Goal: Task Accomplishment & Management: Use online tool/utility

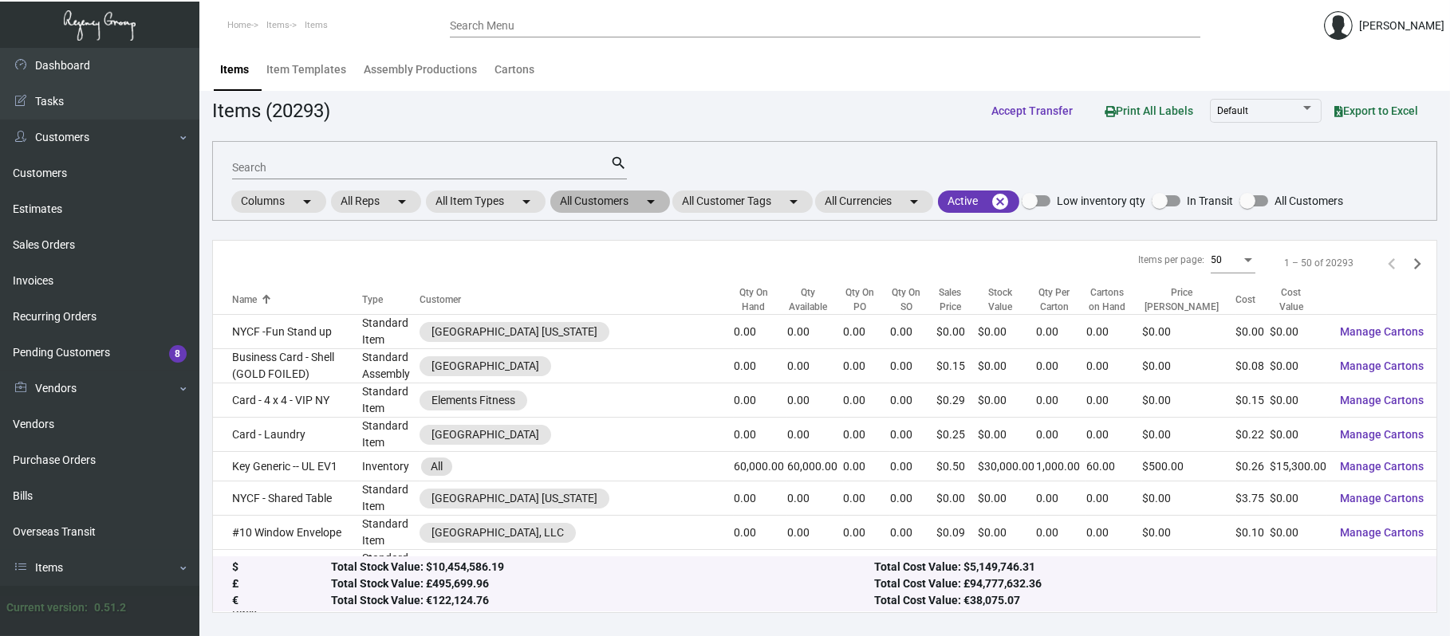
click at [612, 197] on mat-chip "All Customers arrow_drop_down" at bounding box center [610, 202] width 120 height 22
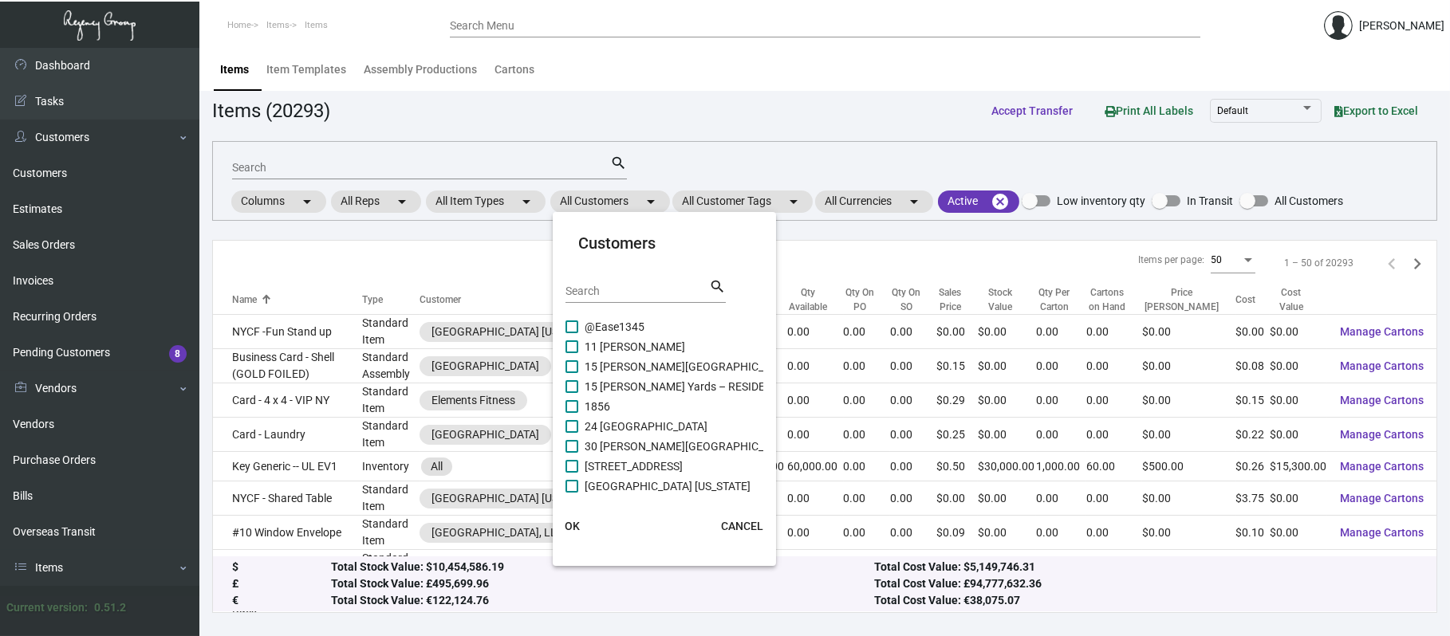
click at [636, 300] on div "Search" at bounding box center [637, 290] width 144 height 25
click at [634, 300] on div "Search" at bounding box center [637, 290] width 144 height 25
click at [626, 292] on input "Search" at bounding box center [637, 292] width 144 height 13
click at [624, 288] on input "Search" at bounding box center [637, 292] width 144 height 13
type input "aman"
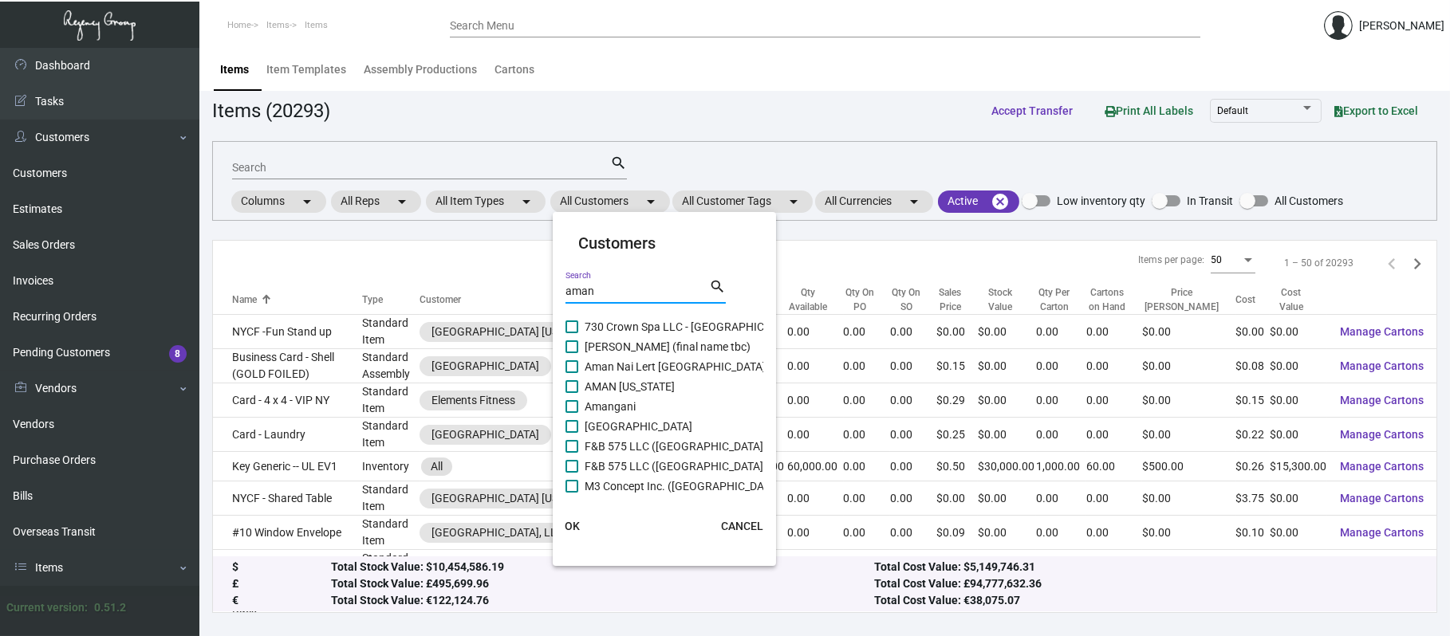
click at [699, 325] on span "730 Crown Spa LLC - [GEOGRAPHIC_DATA]" at bounding box center [692, 326] width 214 height 19
click at [572, 333] on input "730 Crown Spa LLC - [GEOGRAPHIC_DATA]" at bounding box center [571, 333] width 1 height 1
checkbox input "true"
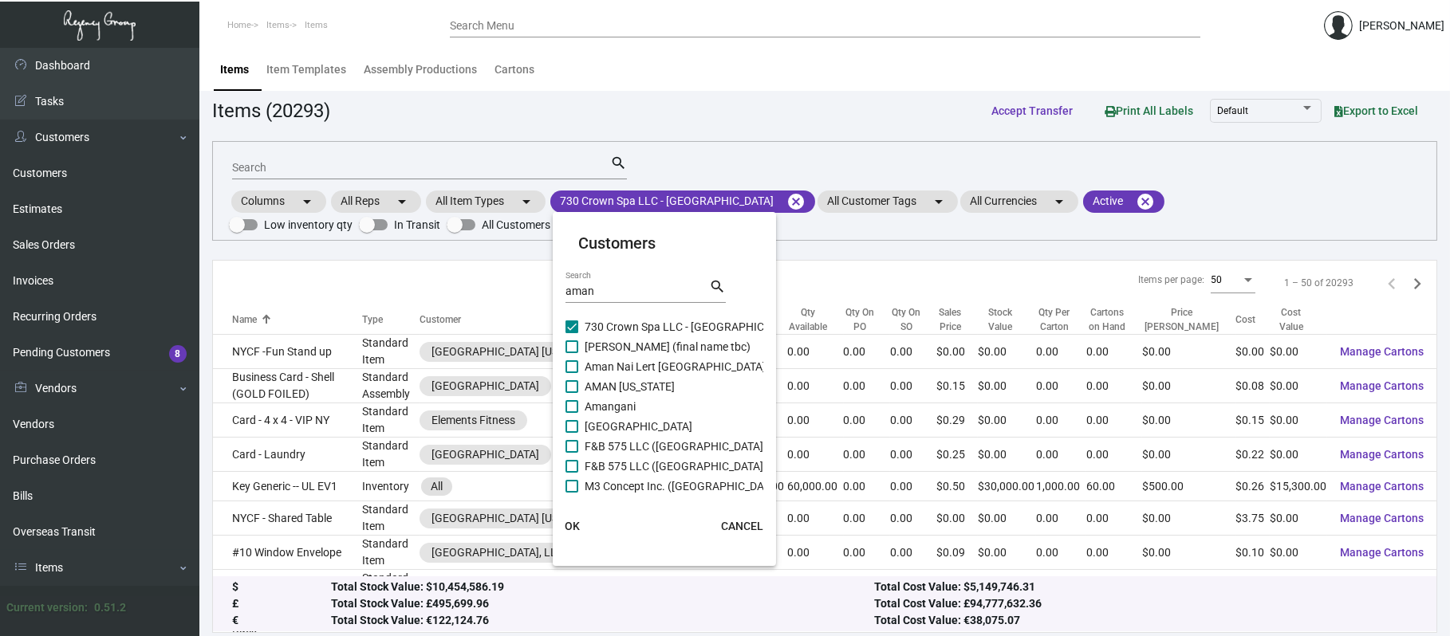
click at [656, 377] on span "AMAN [US_STATE]" at bounding box center [630, 386] width 90 height 19
click at [572, 393] on input "AMAN [US_STATE]" at bounding box center [571, 393] width 1 height 1
checkbox input "true"
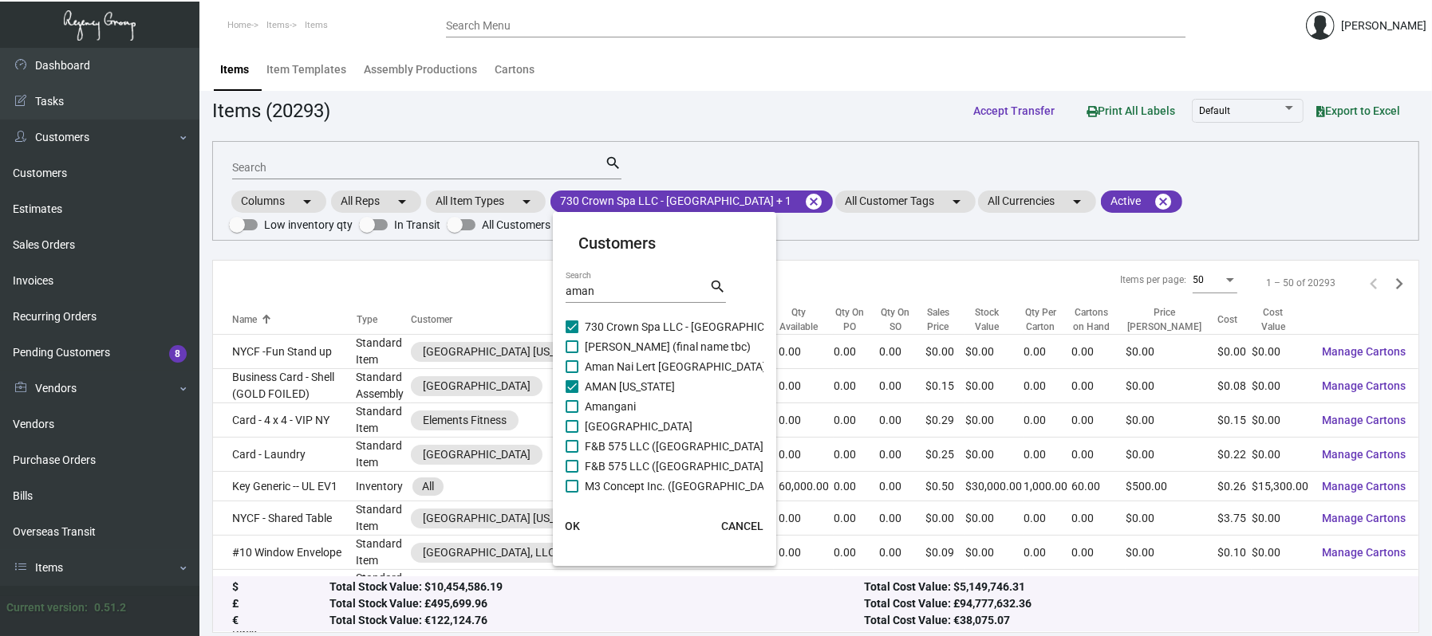
click at [684, 447] on span "F&B 575 LLC ([GEOGRAPHIC_DATA])" at bounding box center [676, 446] width 183 height 19
click at [572, 453] on input "F&B 575 LLC ([GEOGRAPHIC_DATA])" at bounding box center [571, 453] width 1 height 1
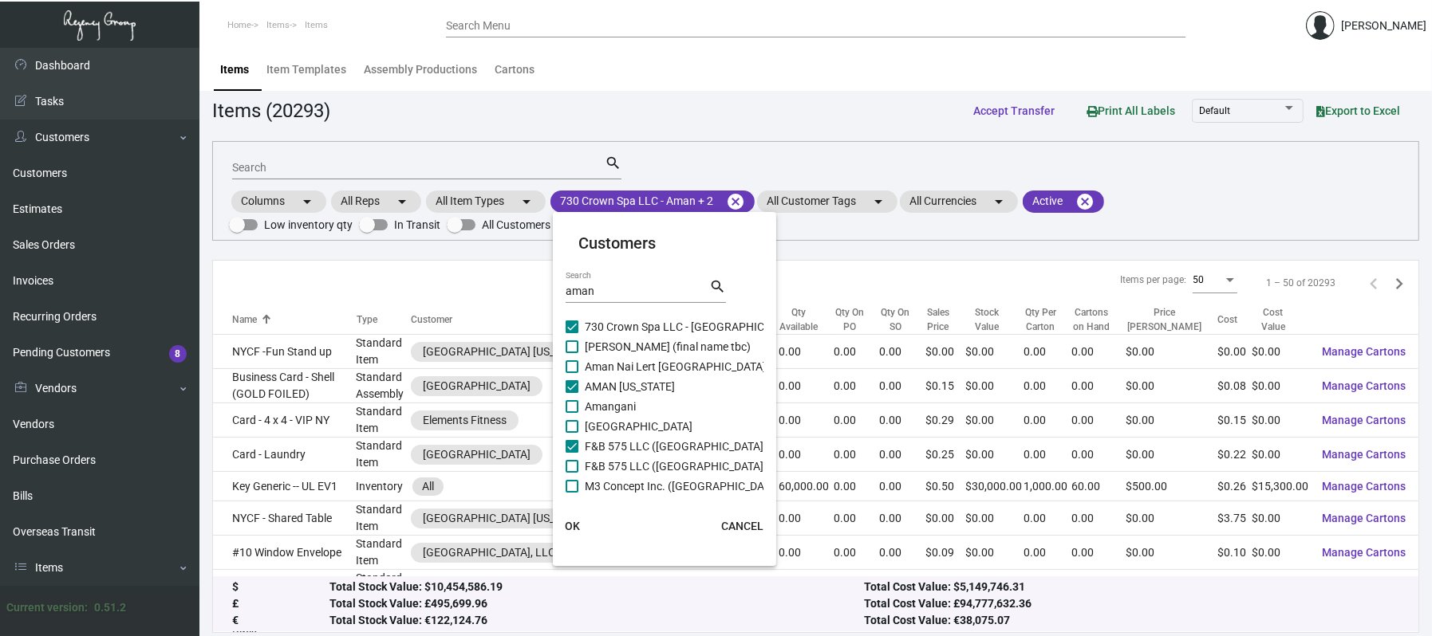
click at [684, 450] on span "F&B 575 LLC ([GEOGRAPHIC_DATA])" at bounding box center [676, 446] width 183 height 19
click at [572, 453] on input "F&B 575 LLC ([GEOGRAPHIC_DATA])" at bounding box center [571, 453] width 1 height 1
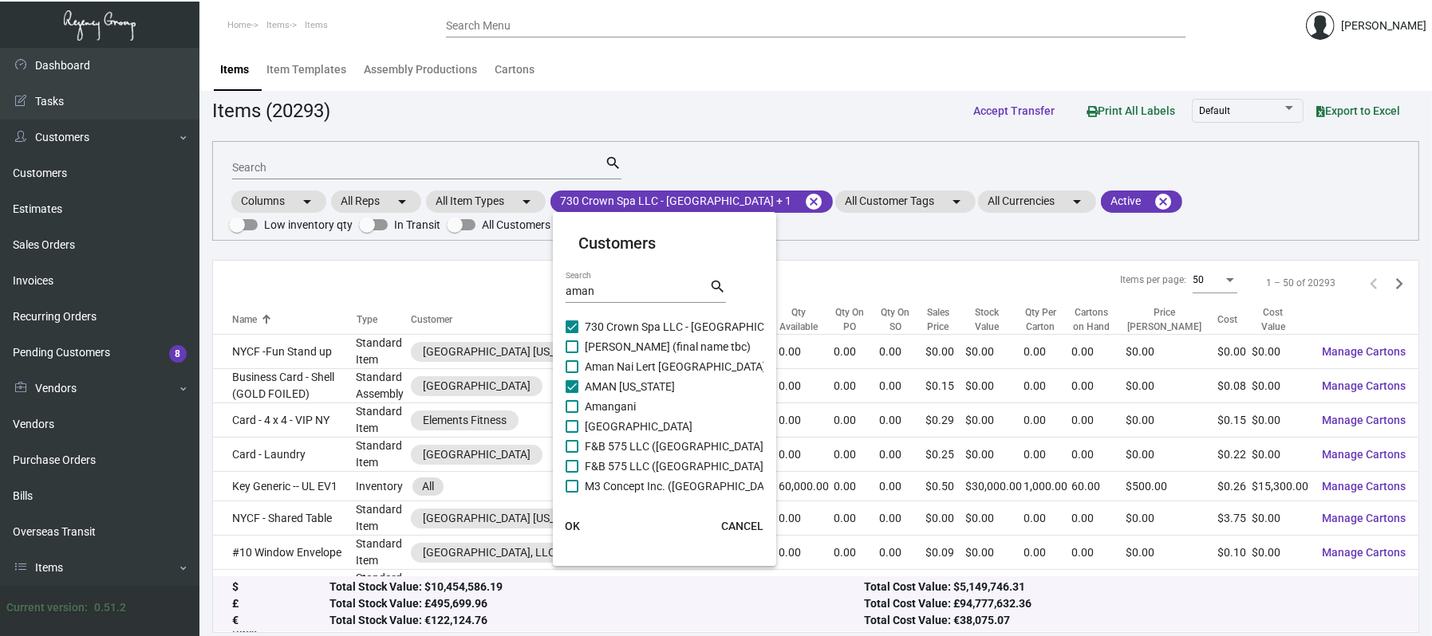
click at [687, 455] on span "F&B 575 LLC ([GEOGRAPHIC_DATA])" at bounding box center [676, 446] width 183 height 19
click at [572, 454] on input "F&B 575 LLC ([GEOGRAPHIC_DATA])" at bounding box center [571, 453] width 1 height 1
checkbox input "true"
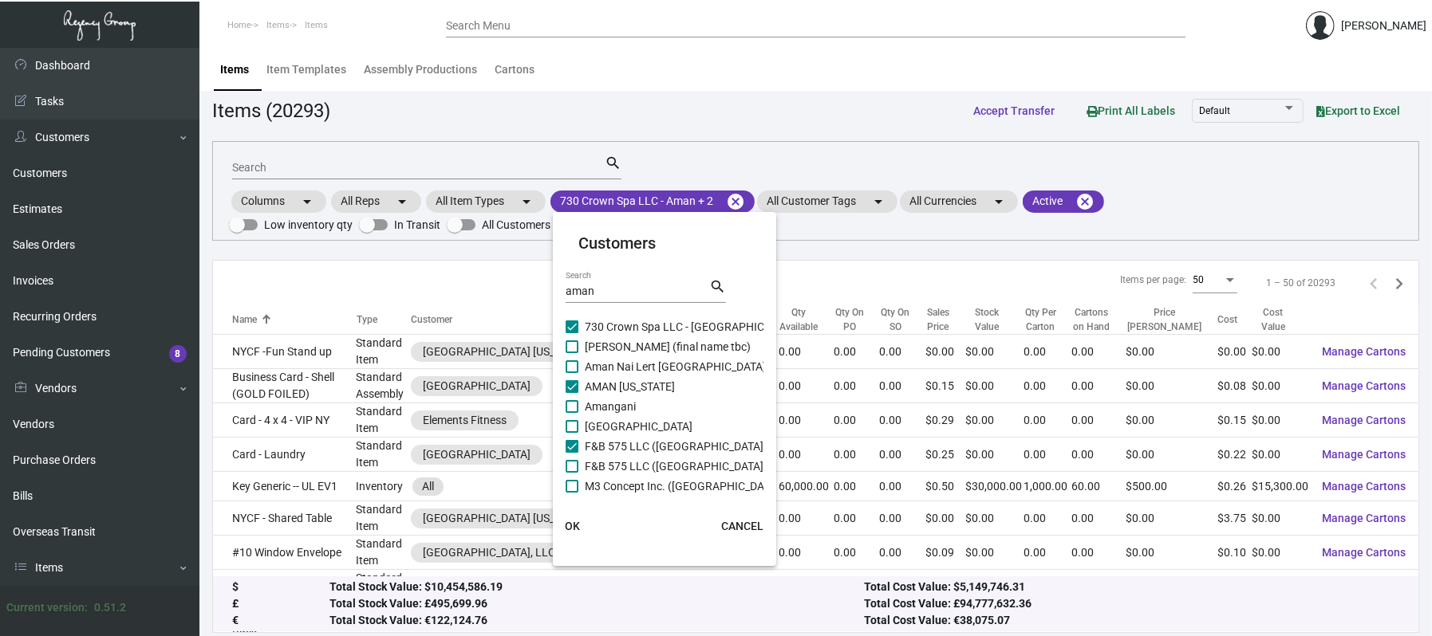
click at [687, 458] on span "F&B 575 LLC ([GEOGRAPHIC_DATA])" at bounding box center [676, 466] width 183 height 19
click at [572, 473] on input "F&B 575 LLC ([GEOGRAPHIC_DATA])" at bounding box center [571, 473] width 1 height 1
checkbox input "true"
click at [573, 526] on span "OK" at bounding box center [572, 526] width 15 height 13
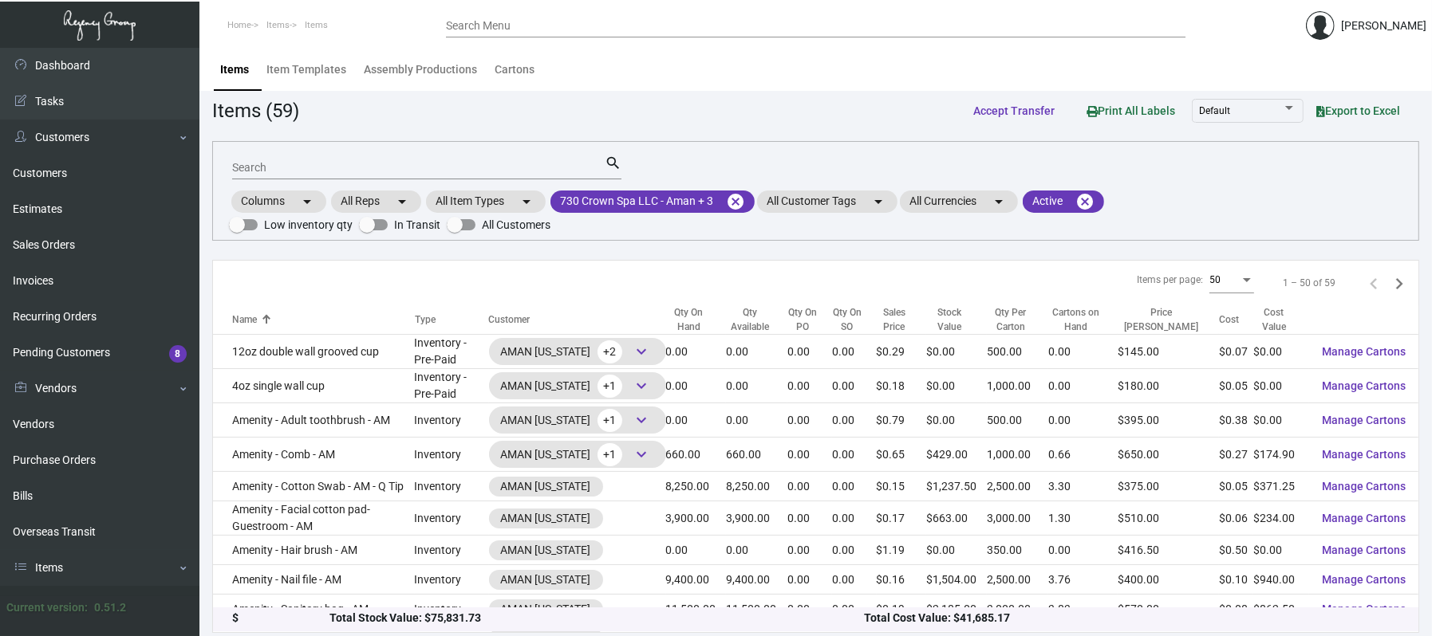
click at [680, 309] on div "Qty On Hand" at bounding box center [688, 319] width 45 height 29
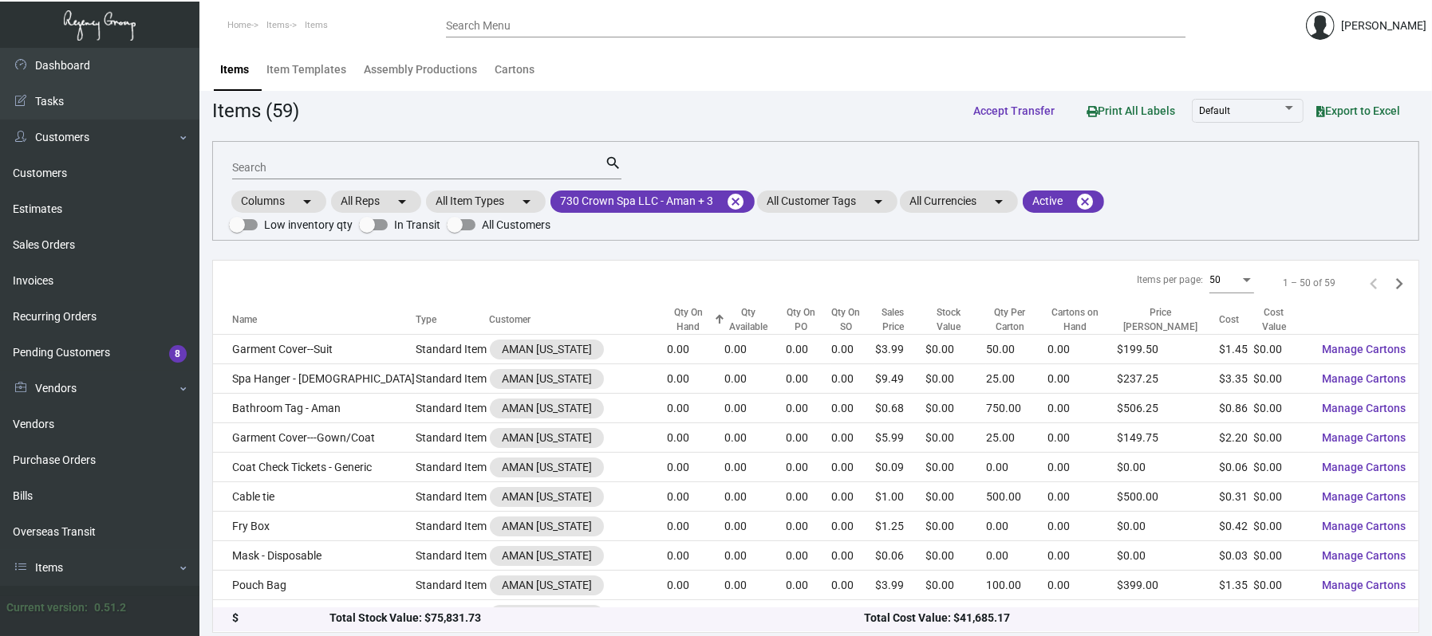
click at [680, 309] on div "Qty On Hand" at bounding box center [688, 319] width 43 height 29
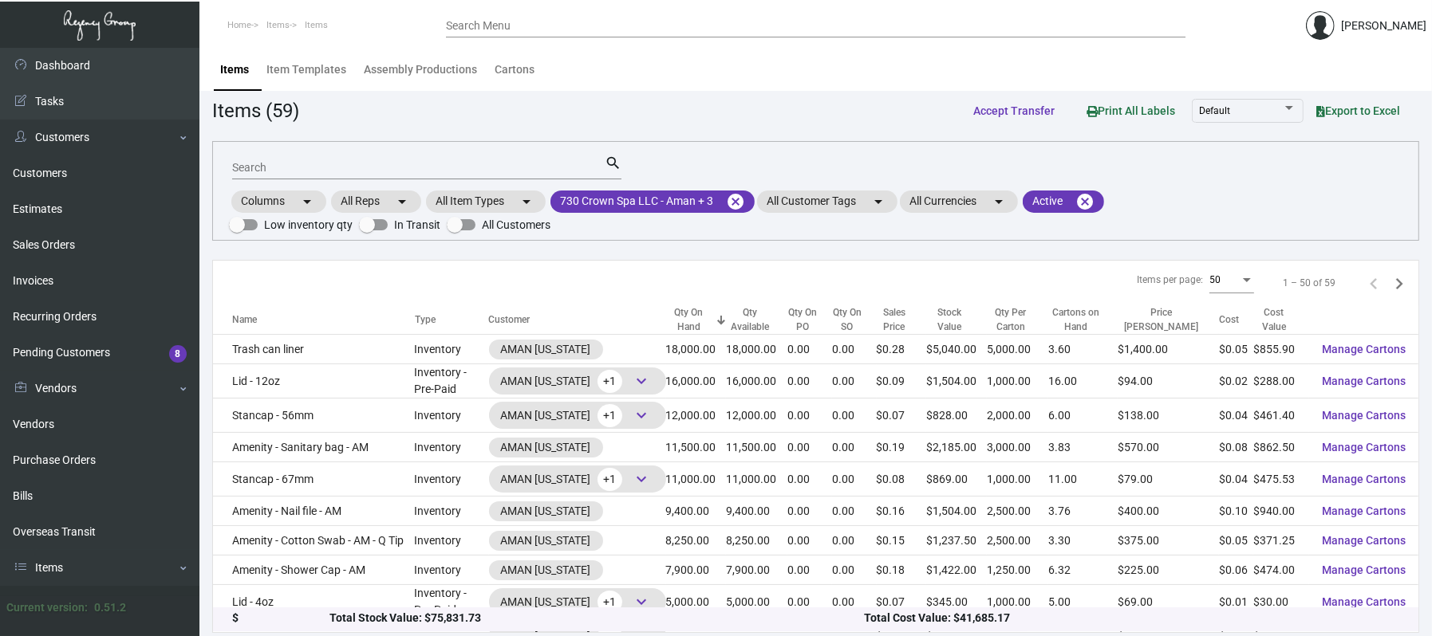
click at [1357, 106] on span "Export to Excel" at bounding box center [1358, 110] width 84 height 13
click at [739, 59] on div "Items Item Templates Assembly Productions Cartons" at bounding box center [815, 69] width 1208 height 43
